Goal: Use online tool/utility: Utilize a website feature to perform a specific function

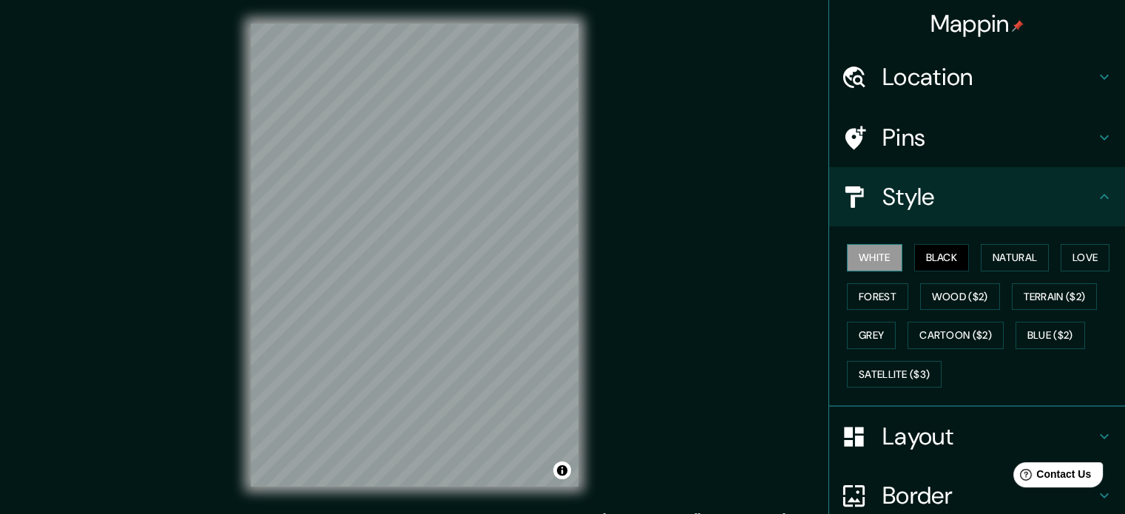
click at [873, 259] on button "White" at bounding box center [874, 257] width 55 height 27
click at [997, 254] on button "Natural" at bounding box center [1015, 257] width 68 height 27
click at [942, 259] on button "Black" at bounding box center [941, 257] width 55 height 27
click at [580, 193] on div "© Mapbox © OpenStreetMap Improve this map" at bounding box center [414, 255] width 375 height 510
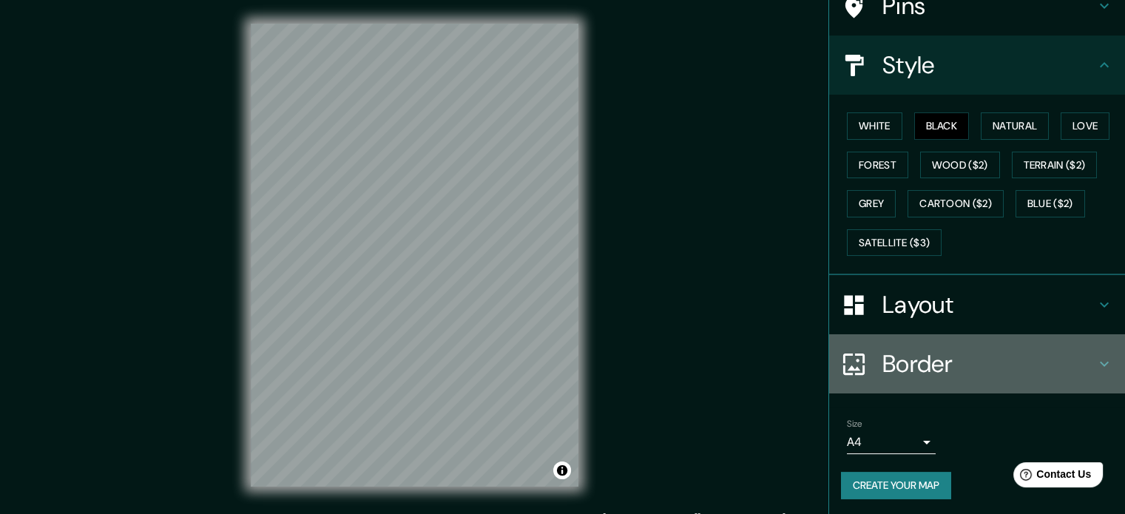
click at [922, 362] on h4 "Border" at bounding box center [989, 364] width 213 height 30
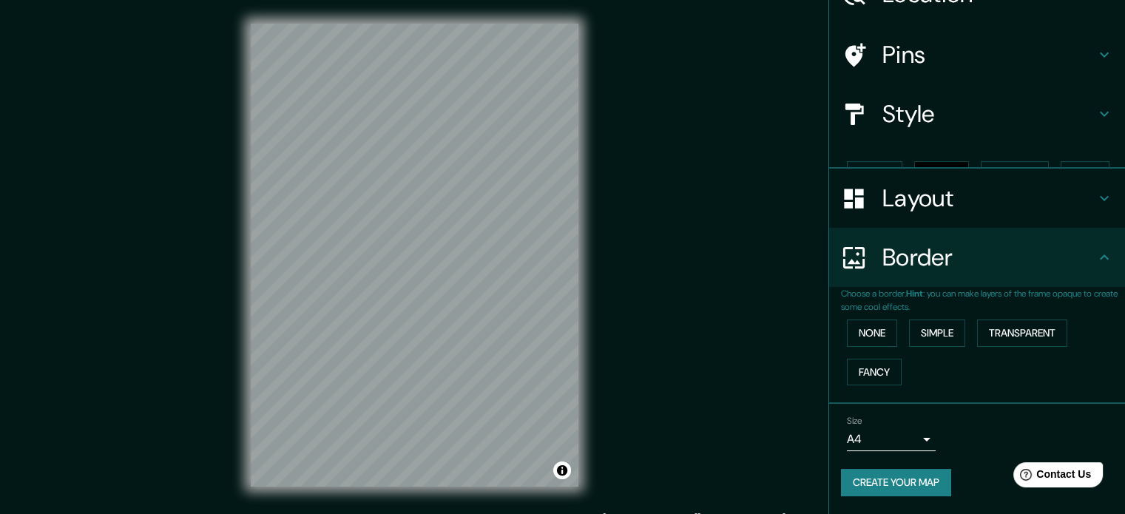
scroll to position [56, 0]
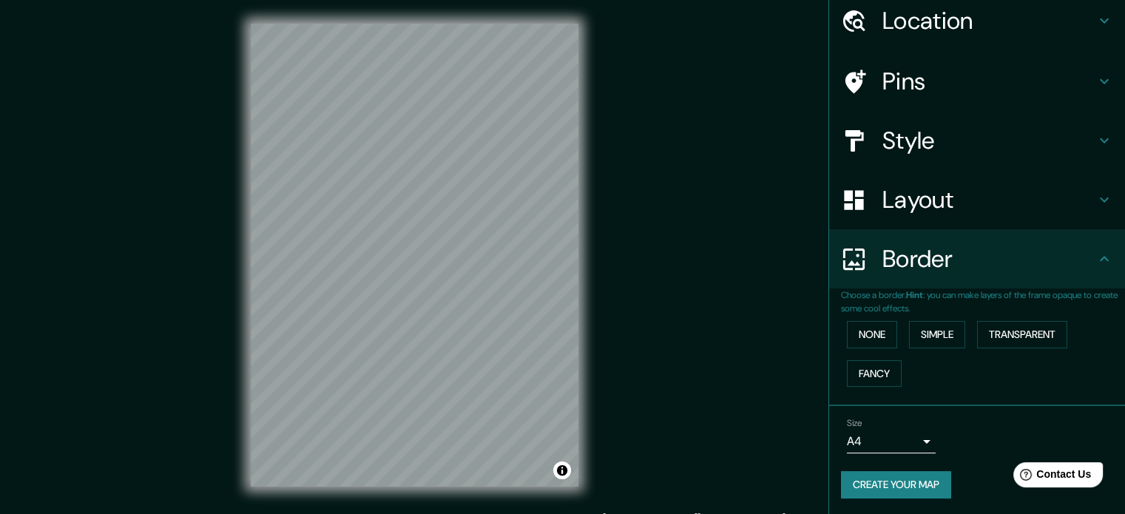
click at [968, 274] on div "Border" at bounding box center [977, 258] width 296 height 59
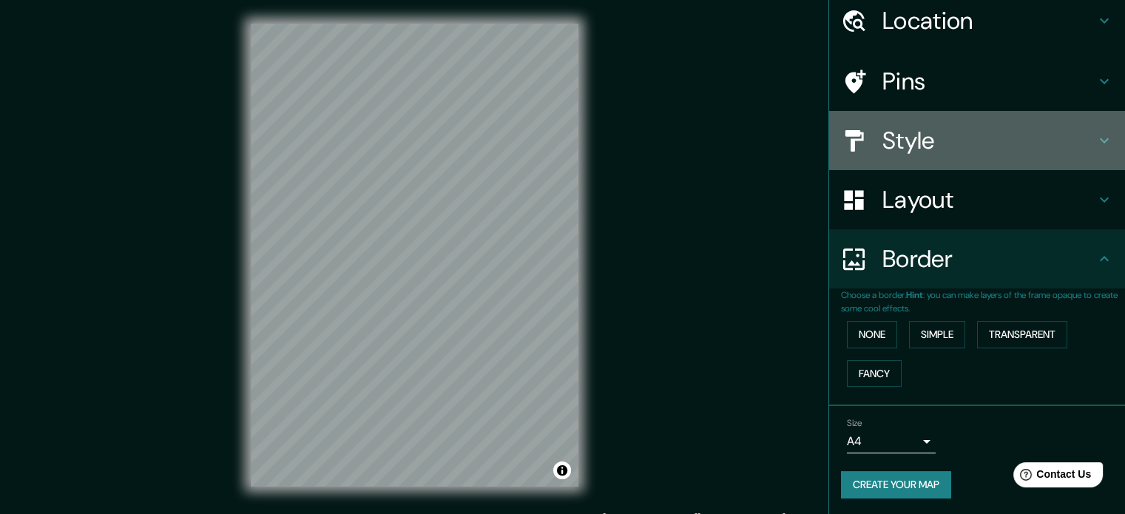
click at [922, 150] on h4 "Style" at bounding box center [989, 141] width 213 height 30
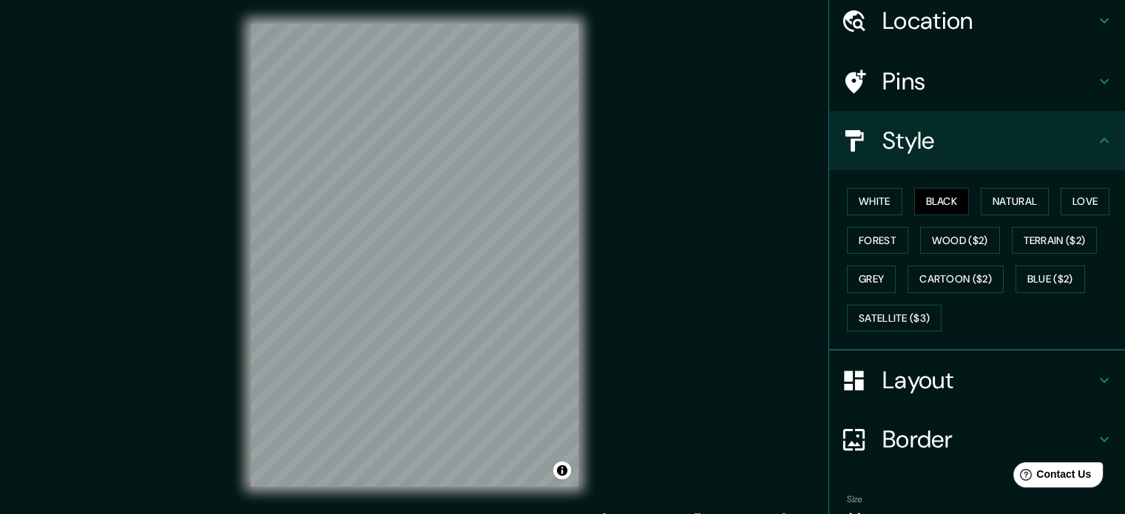
click at [908, 375] on h4 "Layout" at bounding box center [989, 380] width 213 height 30
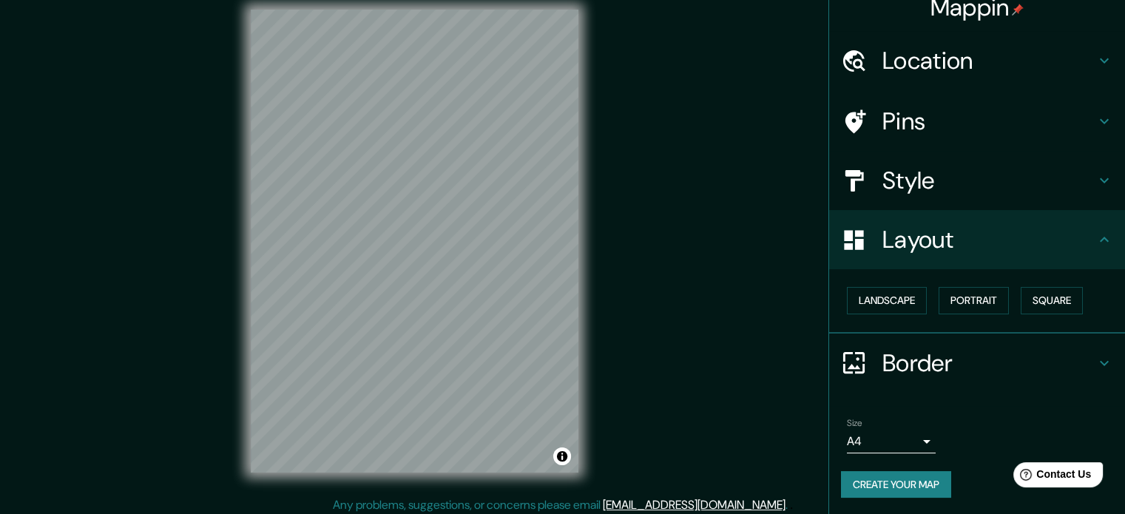
scroll to position [19, 0]
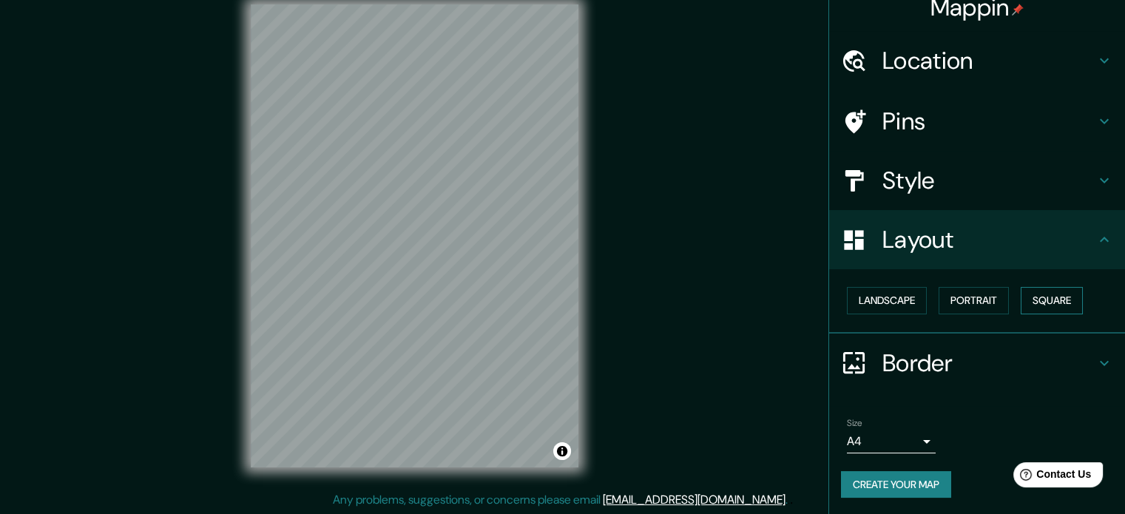
click at [1042, 304] on button "Square" at bounding box center [1052, 300] width 62 height 27
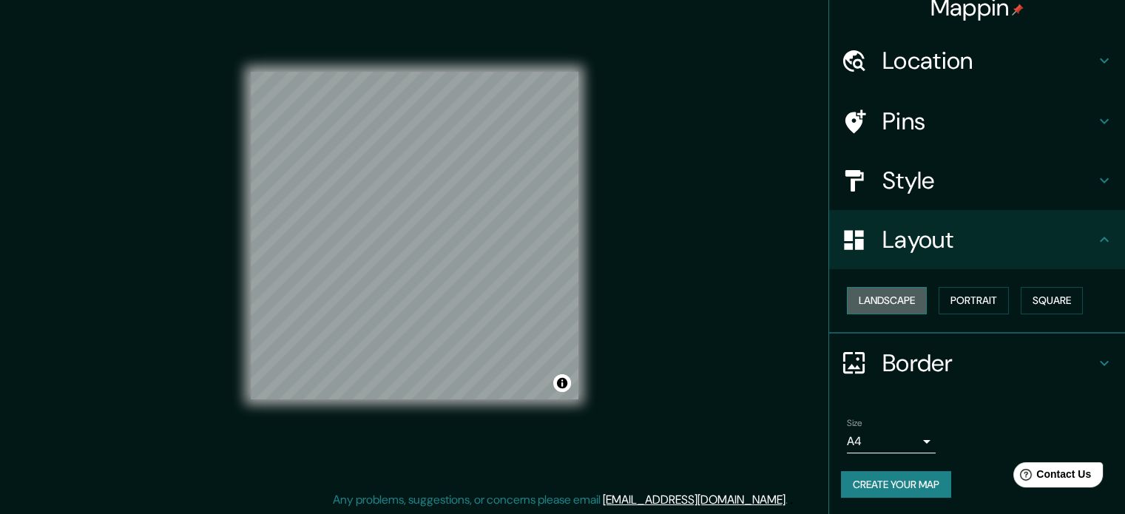
click at [883, 289] on button "Landscape" at bounding box center [887, 300] width 80 height 27
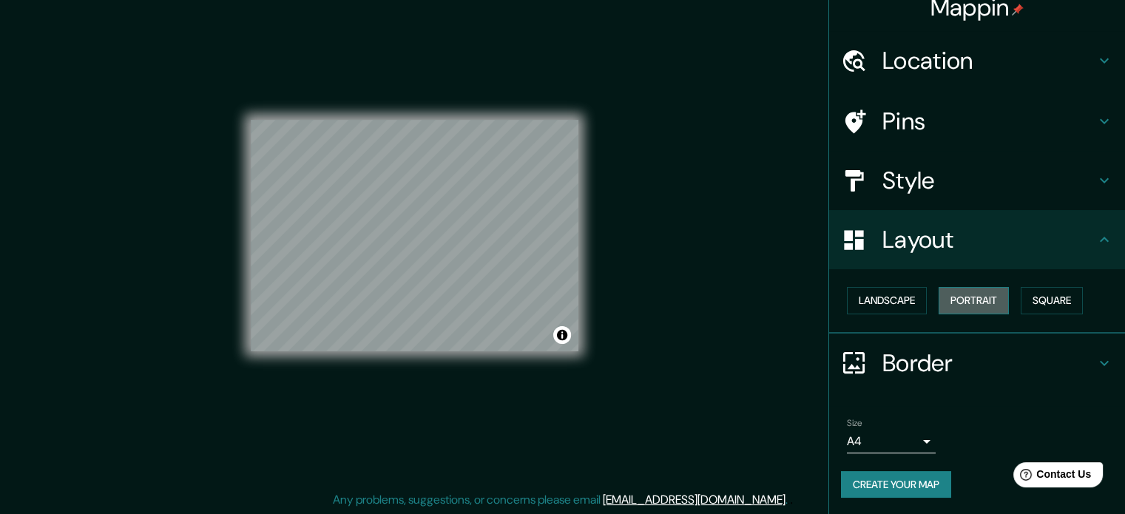
click at [953, 300] on button "Portrait" at bounding box center [974, 300] width 70 height 27
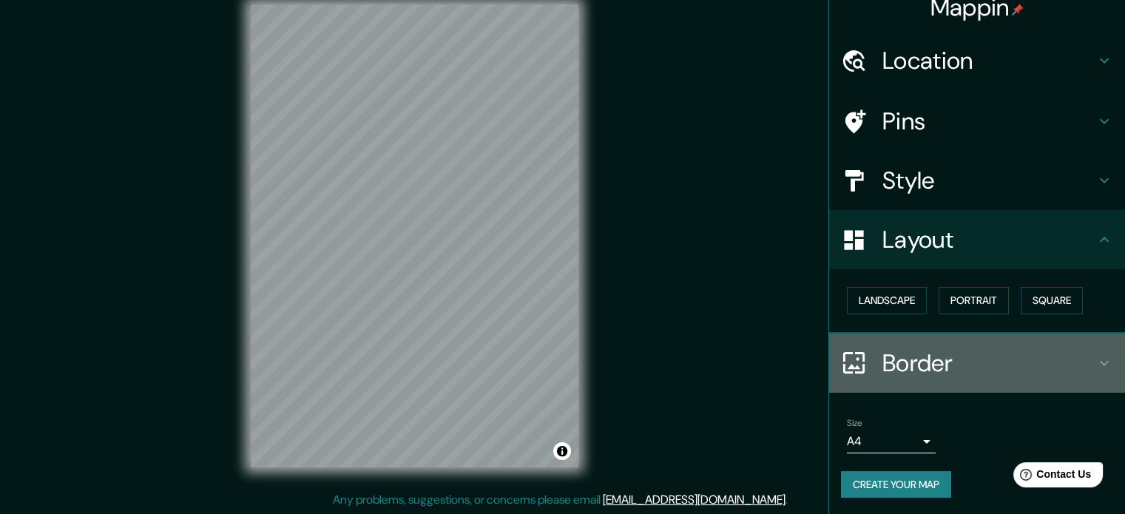
click at [1041, 359] on h4 "Border" at bounding box center [989, 363] width 213 height 30
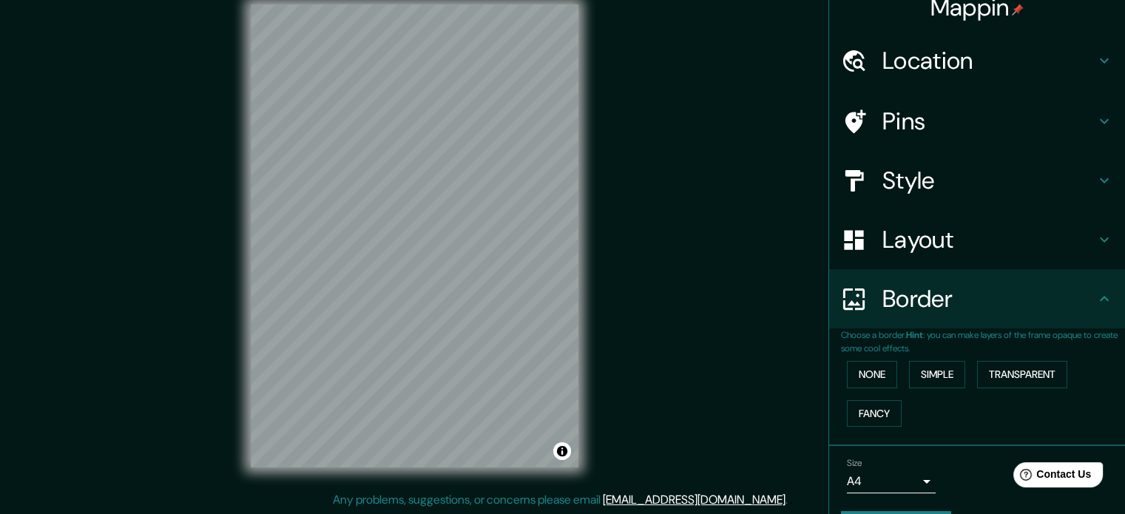
click at [992, 68] on h4 "Location" at bounding box center [989, 61] width 213 height 30
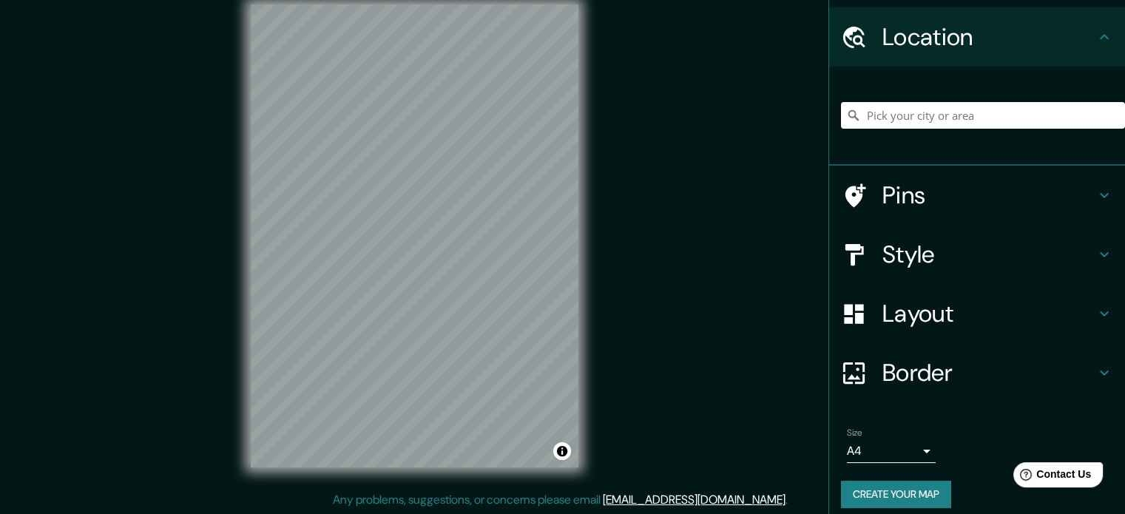
scroll to position [50, 0]
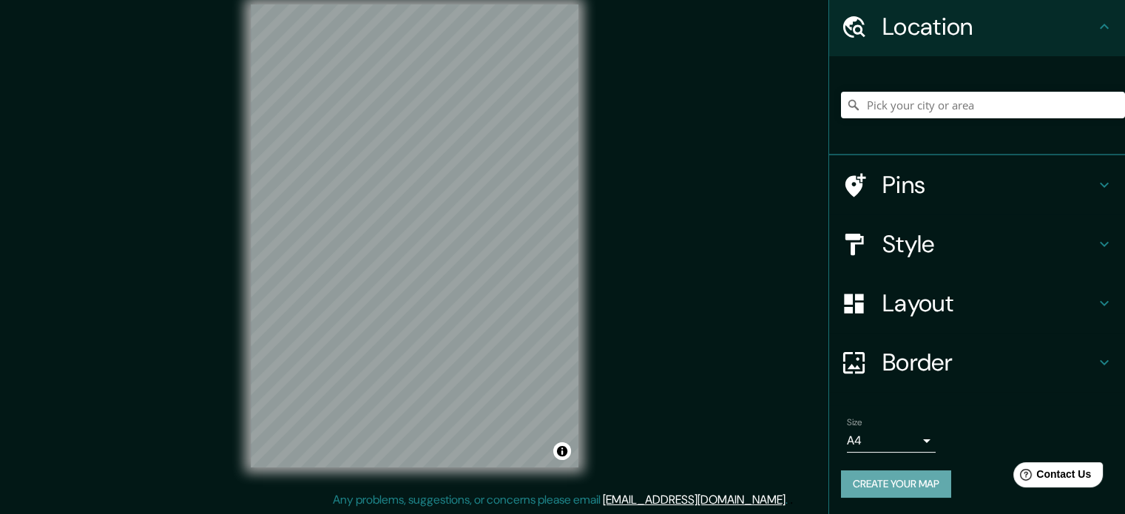
click at [897, 484] on button "Create your map" at bounding box center [896, 483] width 110 height 27
